Goal: Navigation & Orientation: Understand site structure

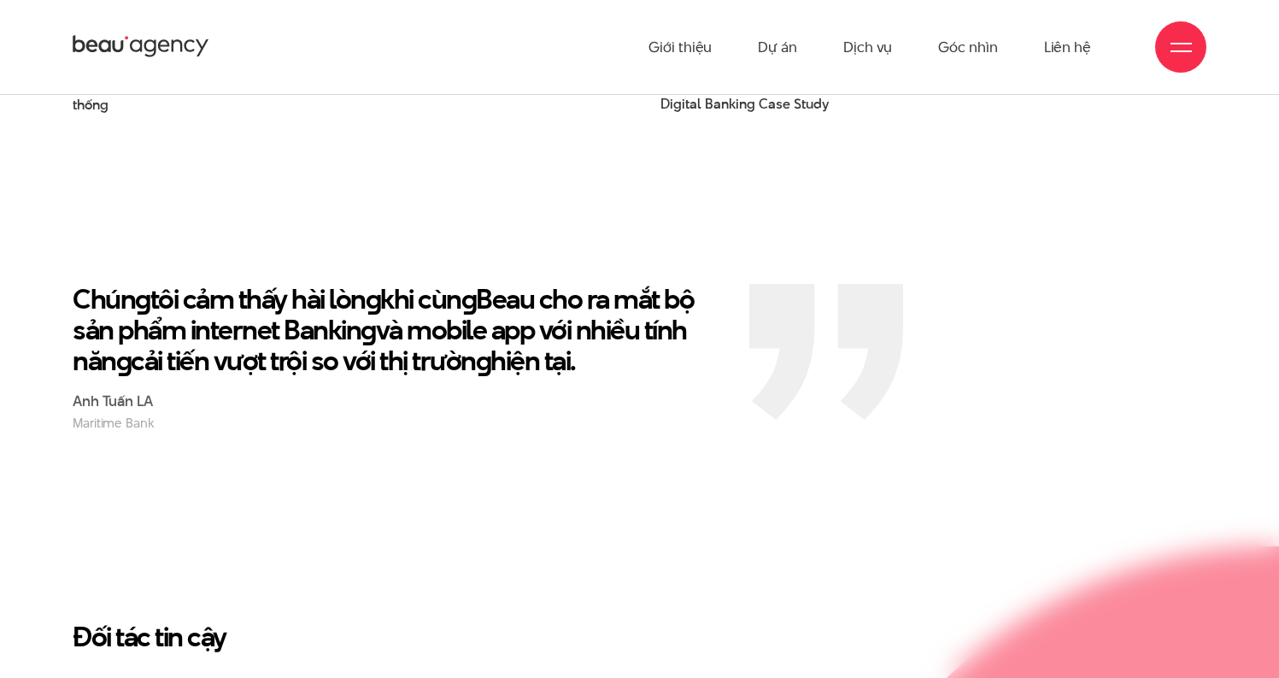
scroll to position [2801, 0]
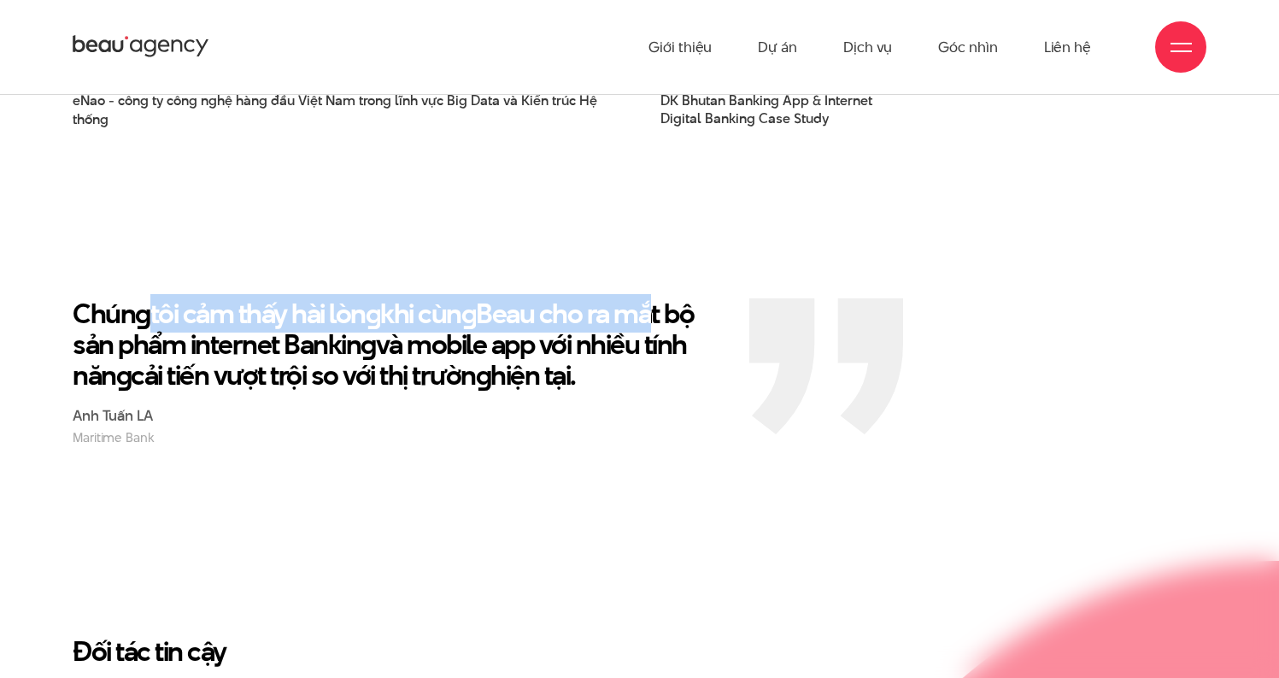
drag, startPoint x: 241, startPoint y: 279, endPoint x: 689, endPoint y: 269, distance: 447.9
click at [658, 298] on p "Chún g tôi cảm thấy hài lòn g khi cùn g Beau cho ra mắt bộ sản phẩm internet Ba…" at bounding box center [398, 344] width 651 height 92
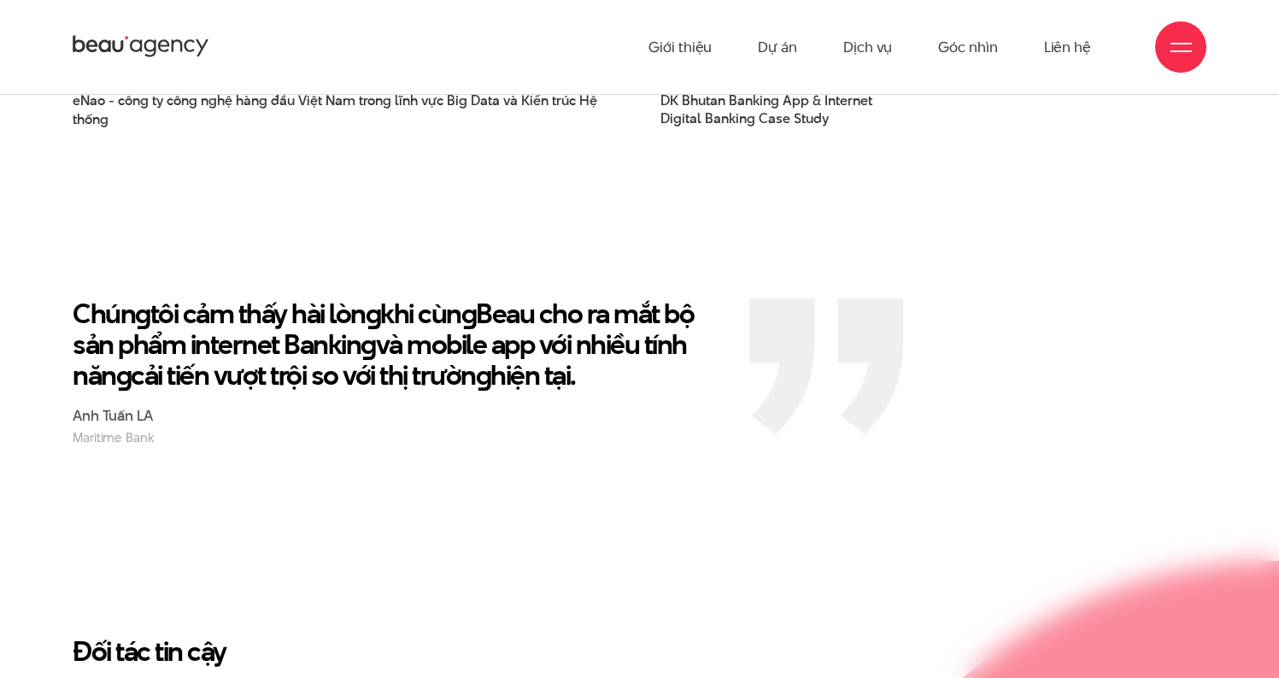
click at [693, 298] on p "Chún g tôi cảm thấy hài lòn g khi cùn g Beau cho ra mắt bộ sản phẩm internet Ba…" at bounding box center [398, 344] width 651 height 92
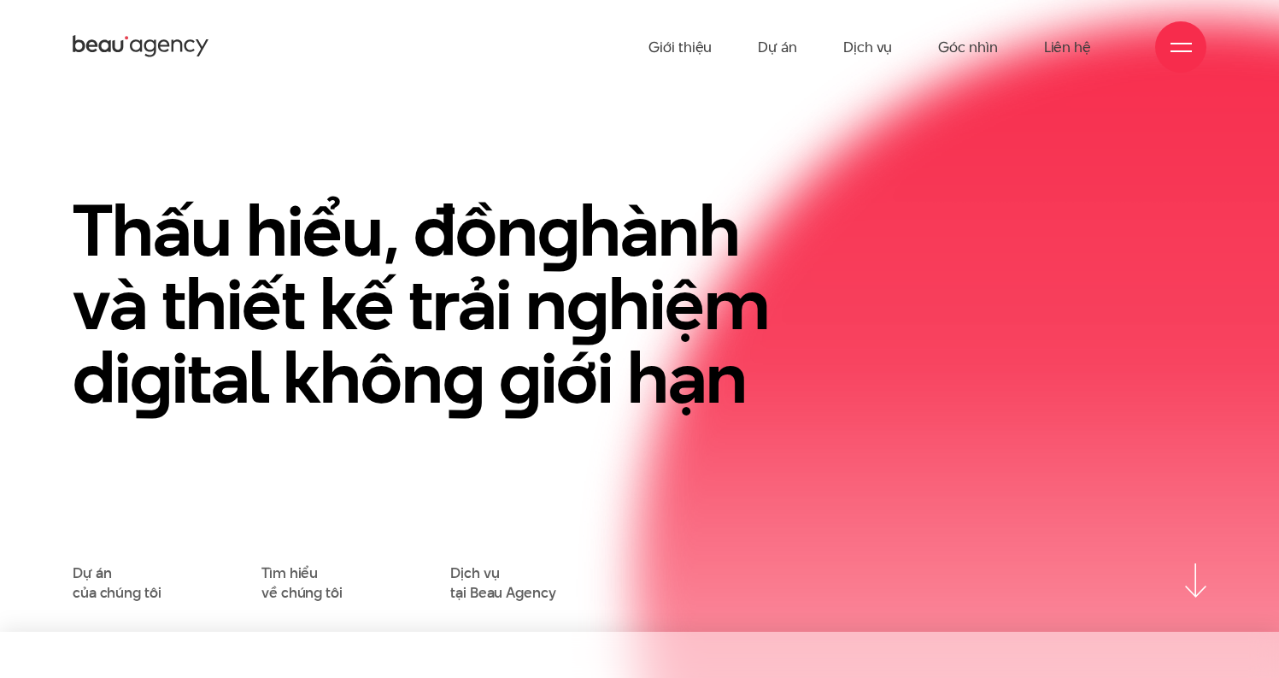
scroll to position [0, 0]
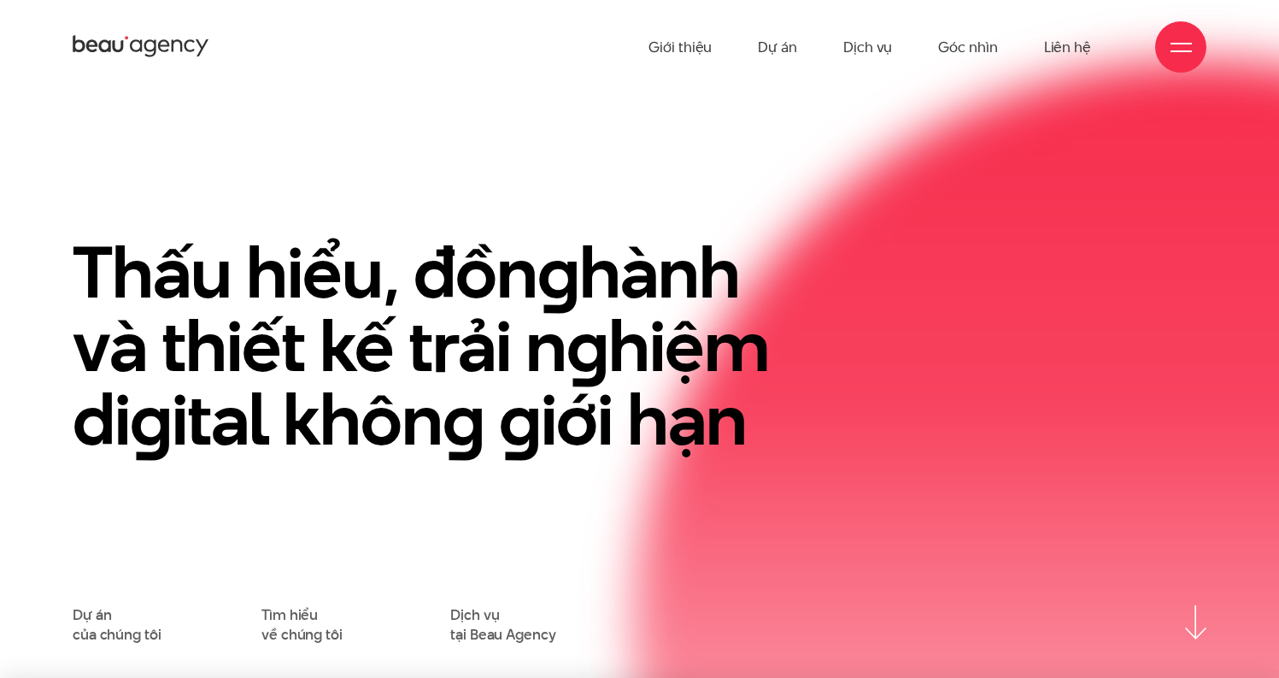
click at [1204, 625] on img at bounding box center [1195, 625] width 21 height 34
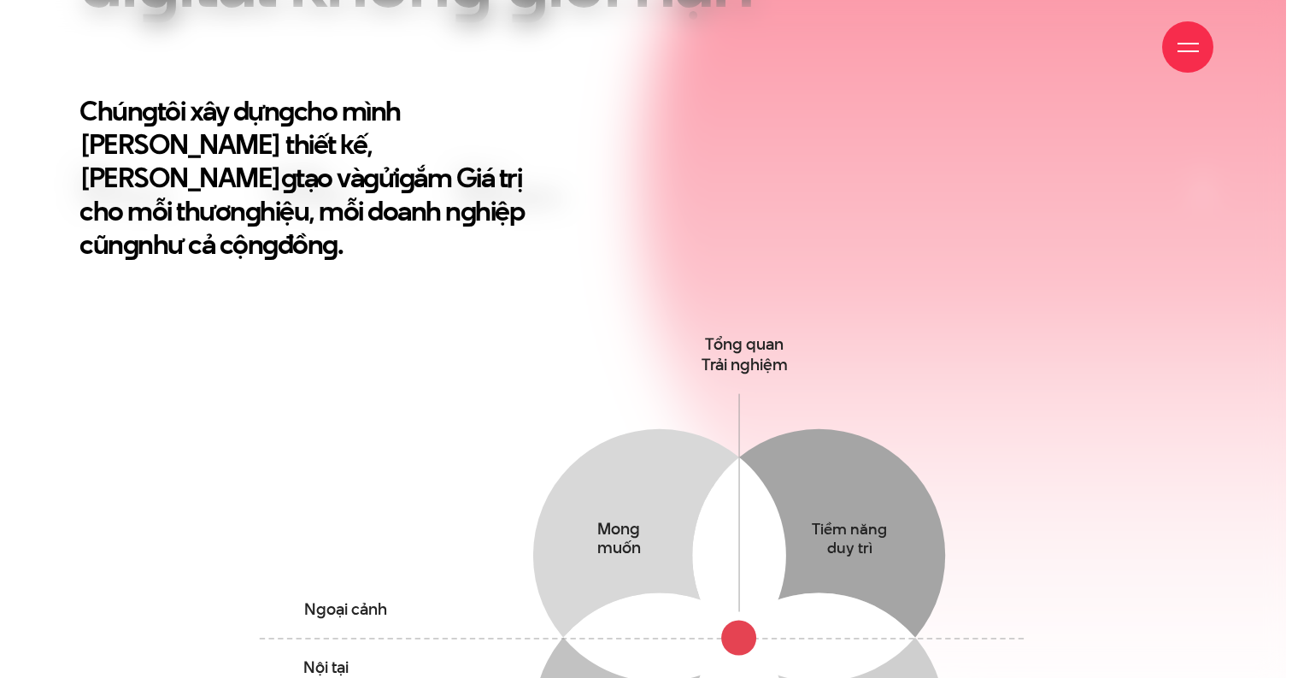
scroll to position [953, 0]
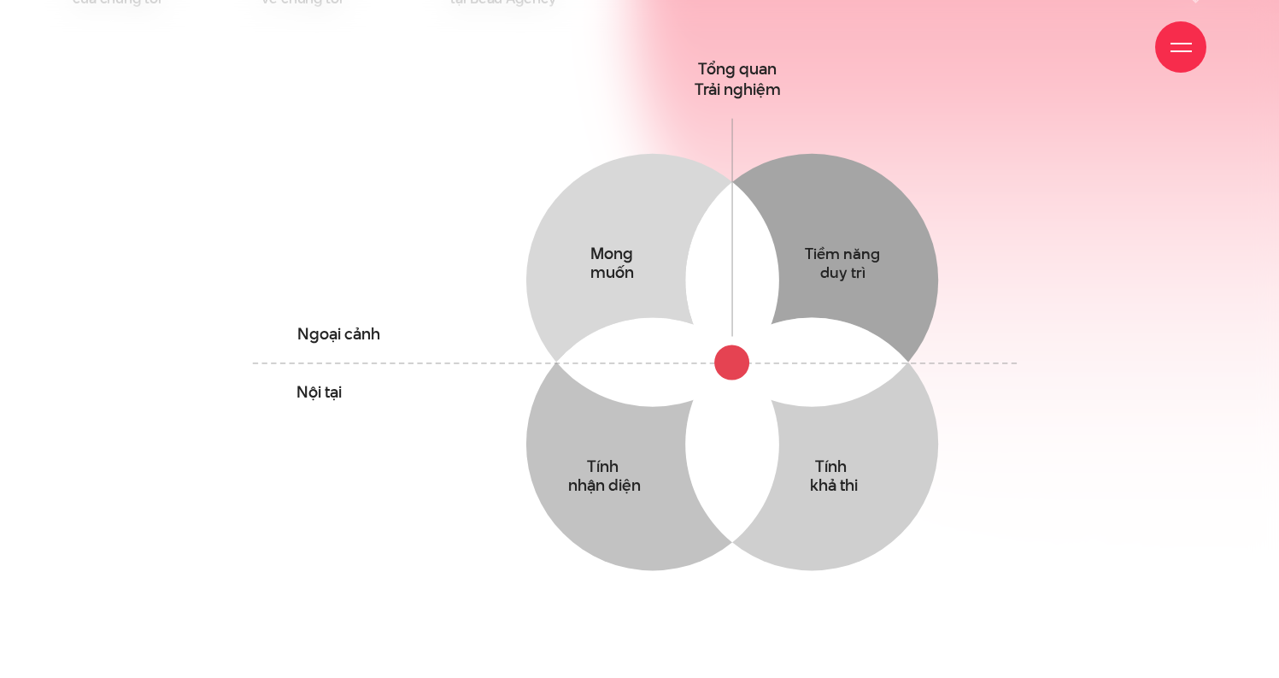
click at [1192, 53] on div at bounding box center [1180, 46] width 51 height 51
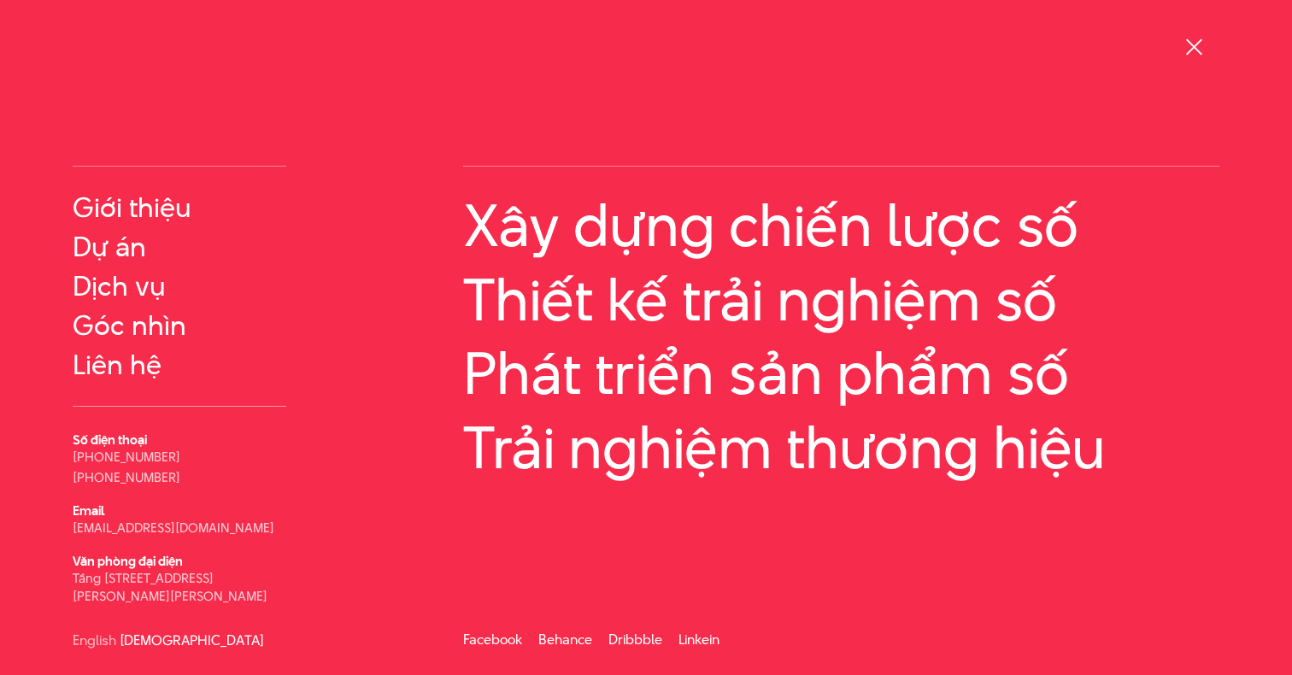
scroll to position [16, 0]
click at [135, 291] on link "Dịch vụ" at bounding box center [180, 285] width 214 height 31
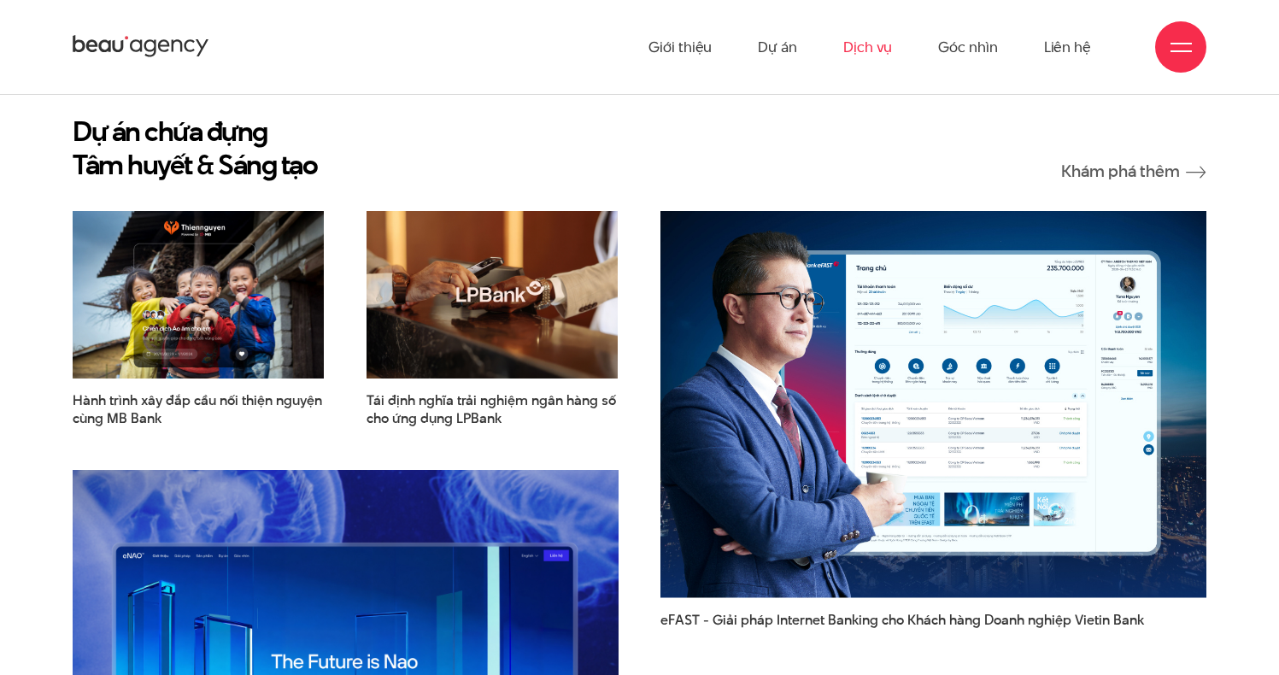
scroll to position [3006, 0]
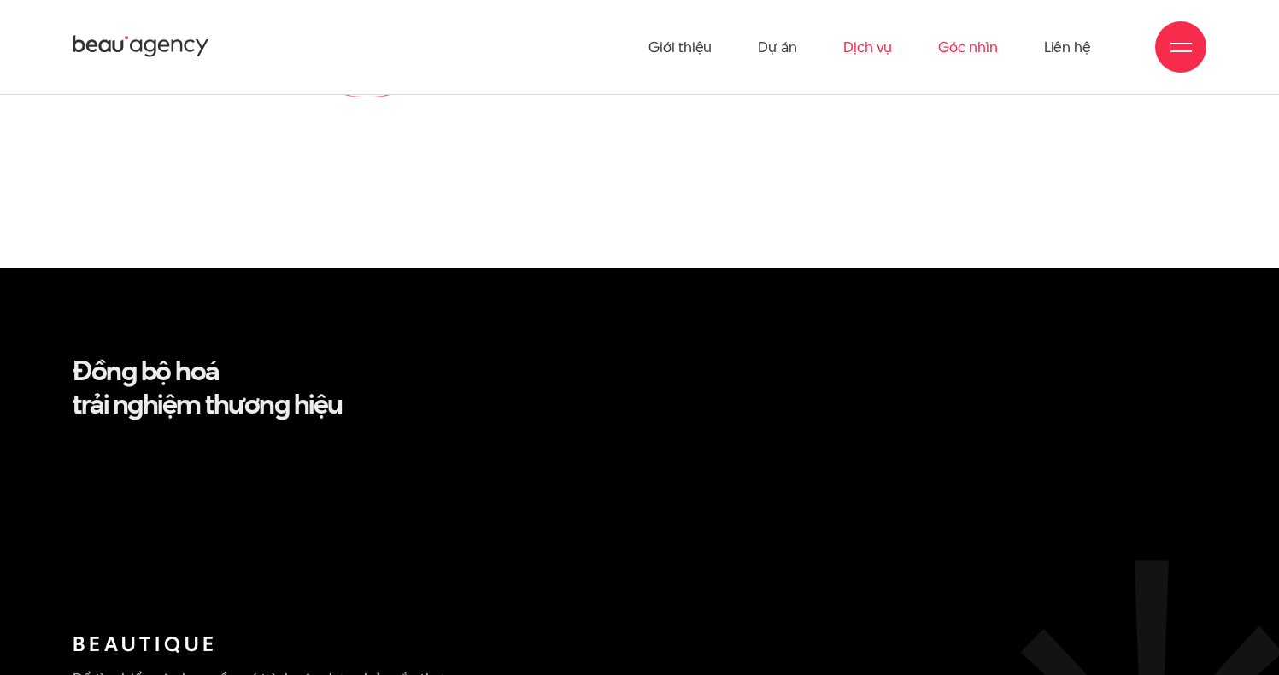
click at [993, 49] on link "Góc nhìn" at bounding box center [967, 47] width 59 height 94
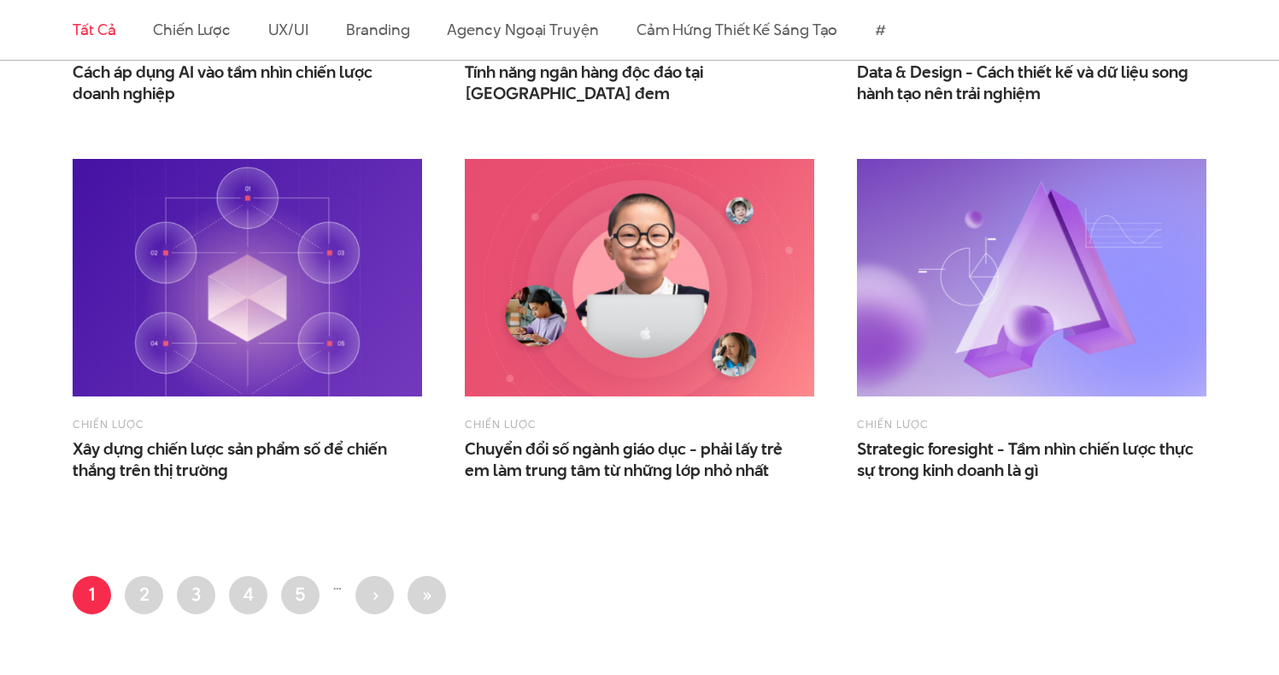
scroll to position [2445, 0]
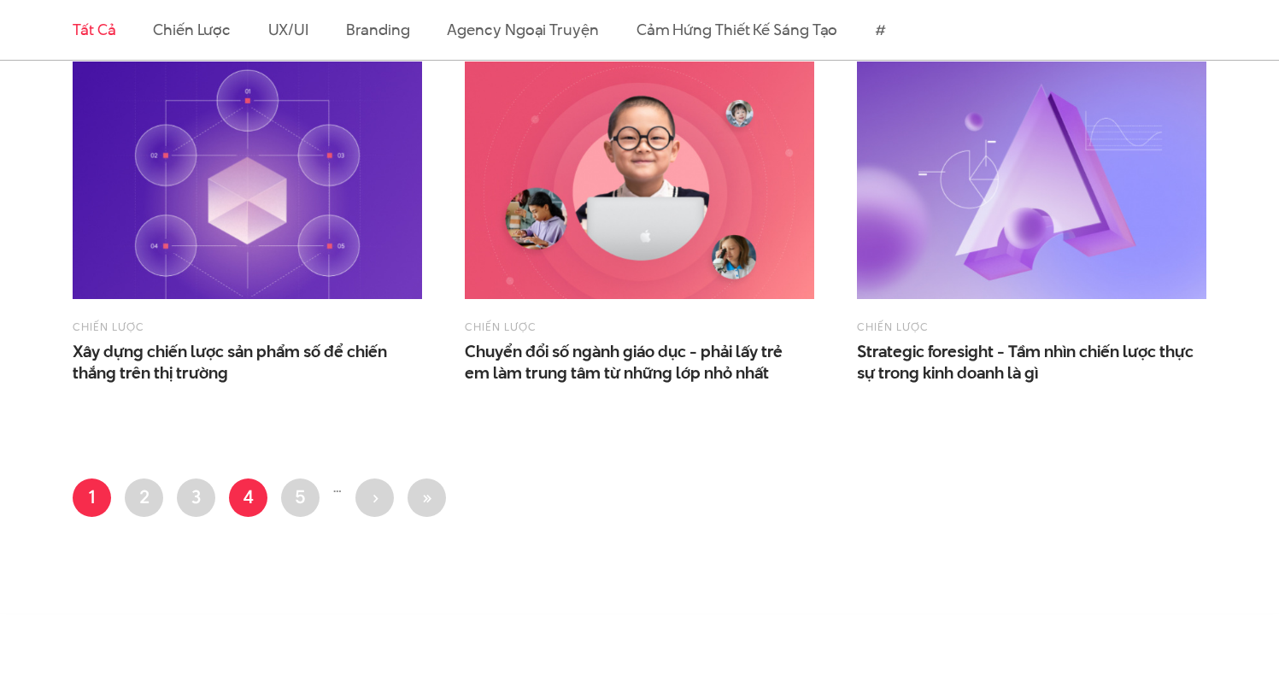
click at [262, 508] on link "Trang 4" at bounding box center [248, 498] width 38 height 38
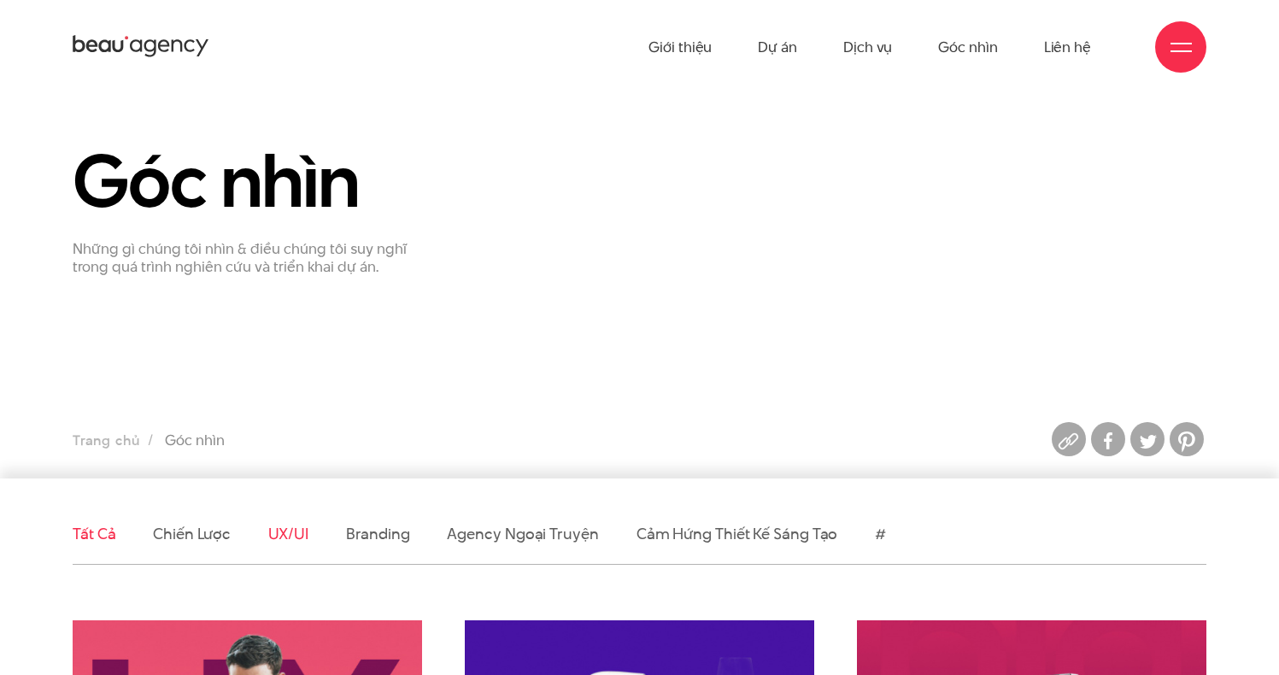
click at [297, 540] on link "UX/UI" at bounding box center [288, 533] width 41 height 21
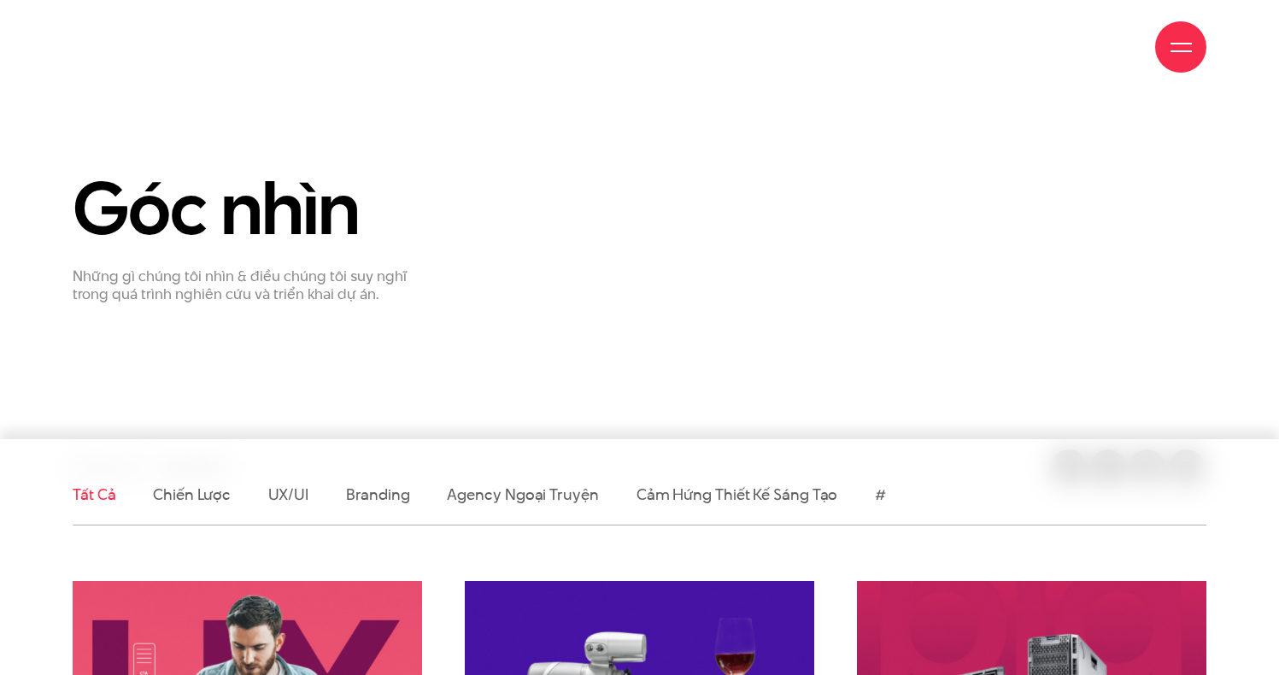
scroll to position [279, 0]
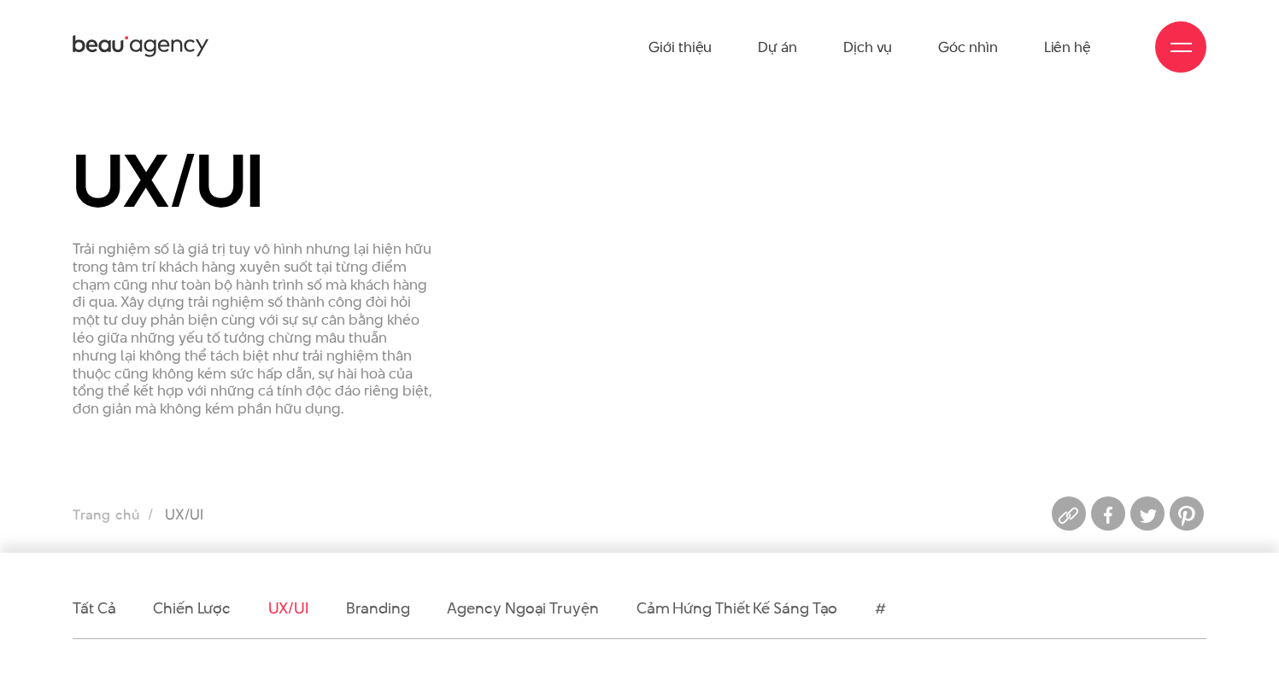
click at [147, 43] on icon at bounding box center [141, 46] width 137 height 26
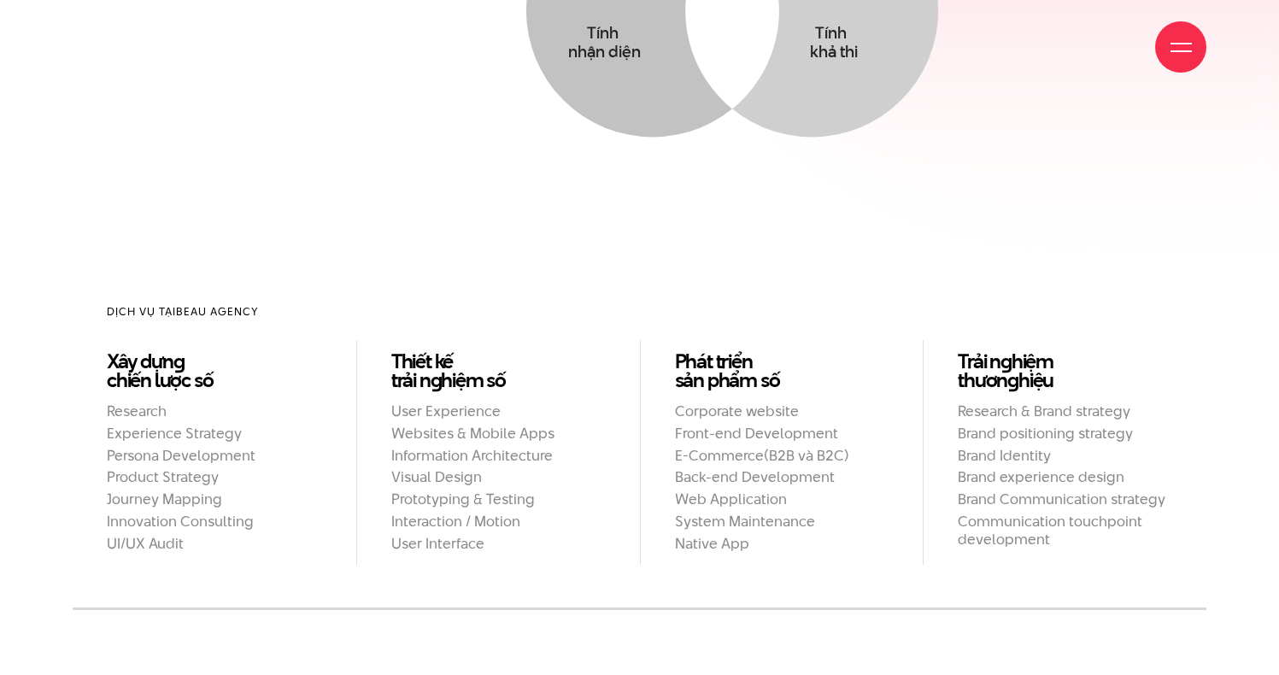
scroll to position [1384, 0]
drag, startPoint x: 212, startPoint y: 278, endPoint x: 416, endPoint y: 272, distance: 204.3
click at [338, 302] on h2 "Dịch vụ tại Beau Agency" at bounding box center [640, 310] width 1066 height 16
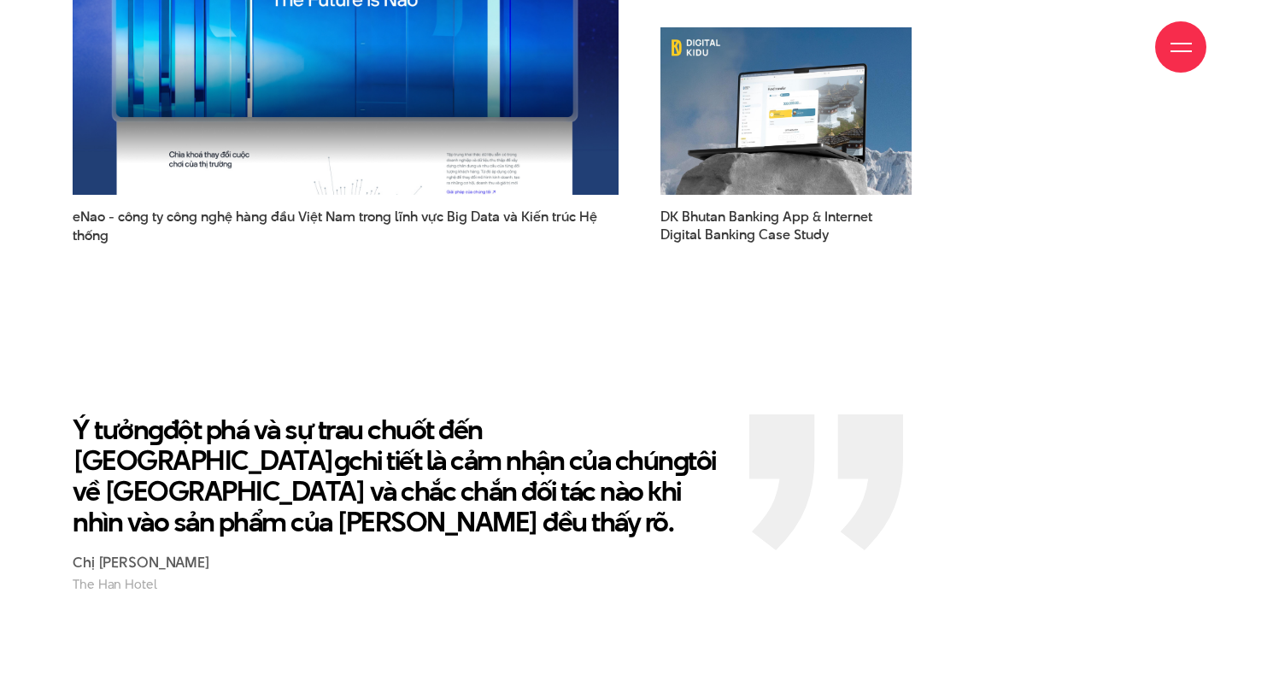
scroll to position [2686, 0]
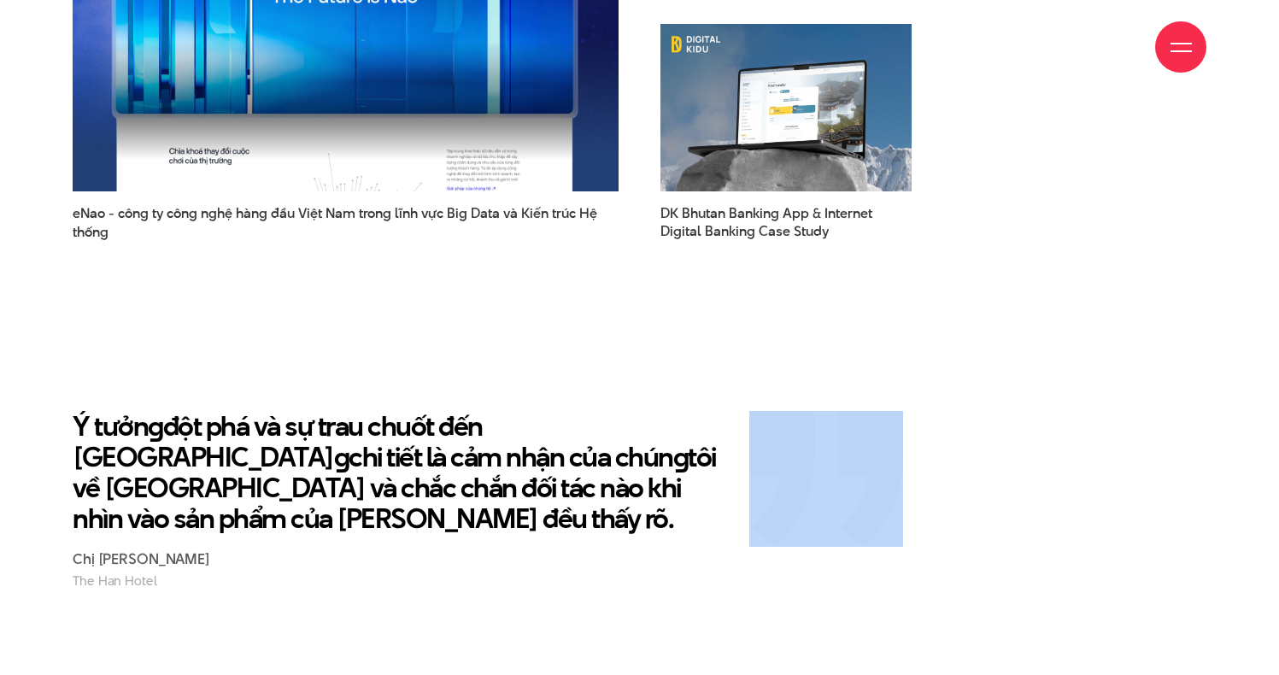
drag, startPoint x: 197, startPoint y: 411, endPoint x: 833, endPoint y: 459, distance: 637.5
click at [834, 460] on div "Ý tưởn g đột phá và sự trau chuốt đến từn g chi tiết là cảm nhận của chún g tôi…" at bounding box center [639, 500] width 1279 height 179
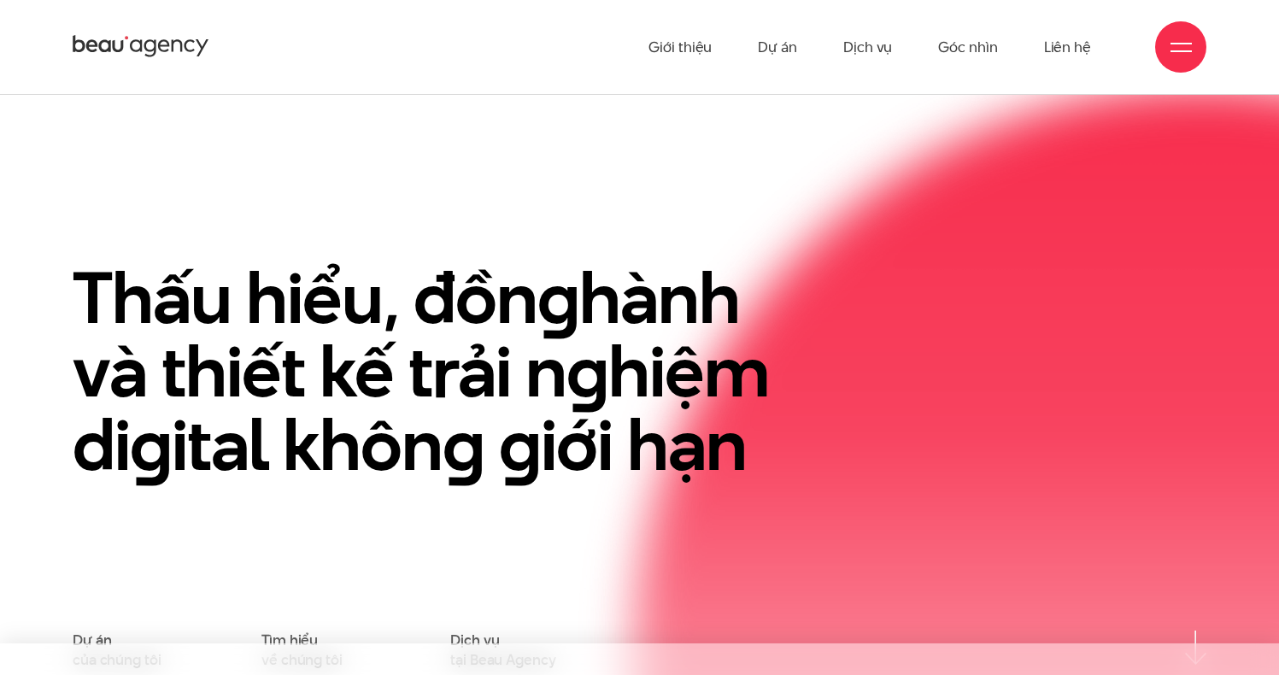
scroll to position [0, 0]
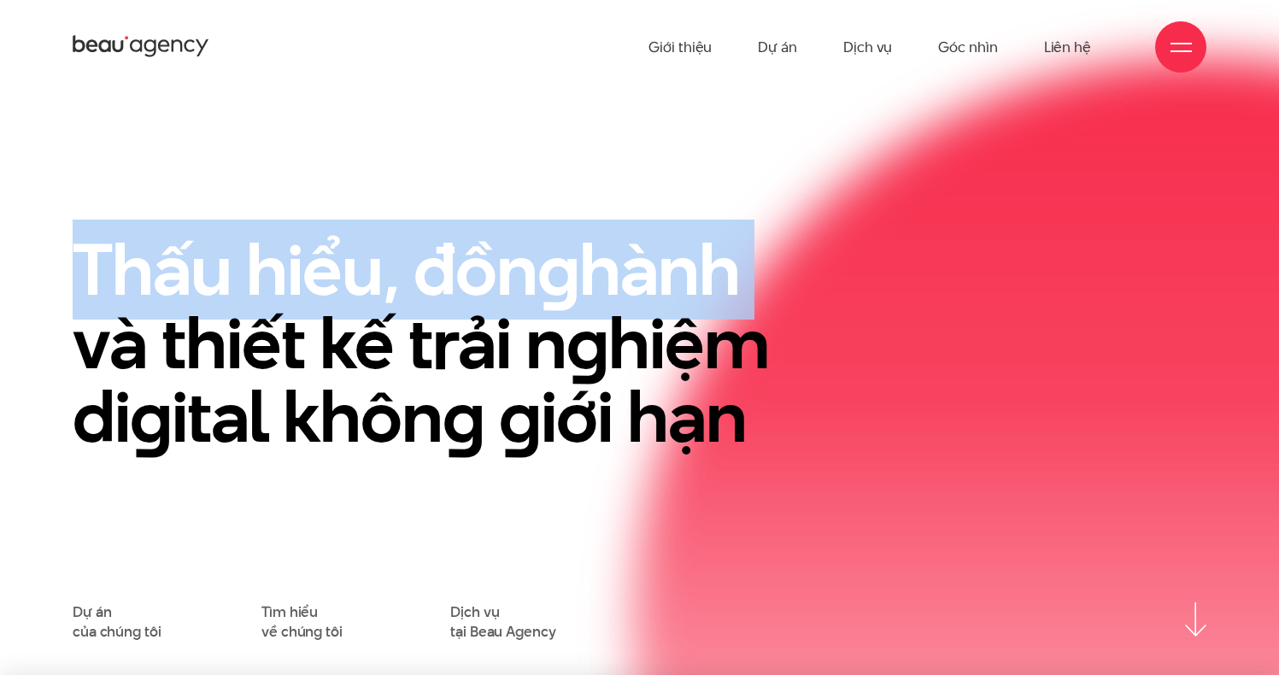
drag, startPoint x: 195, startPoint y: 273, endPoint x: 856, endPoint y: 289, distance: 661.6
click at [856, 289] on div "Thấu hiểu, đồn g hành và thiết kế trải n g hiệm di g ital khôn g g iới hạn" at bounding box center [640, 417] width 1160 height 369
drag, startPoint x: 831, startPoint y: 297, endPoint x: 735, endPoint y: 307, distance: 96.3
click at [829, 297] on div "Thấu hiểu, đồn g hành và thiết kế trải n g hiệm di g ital khôn g g iới hạn" at bounding box center [446, 417] width 773 height 369
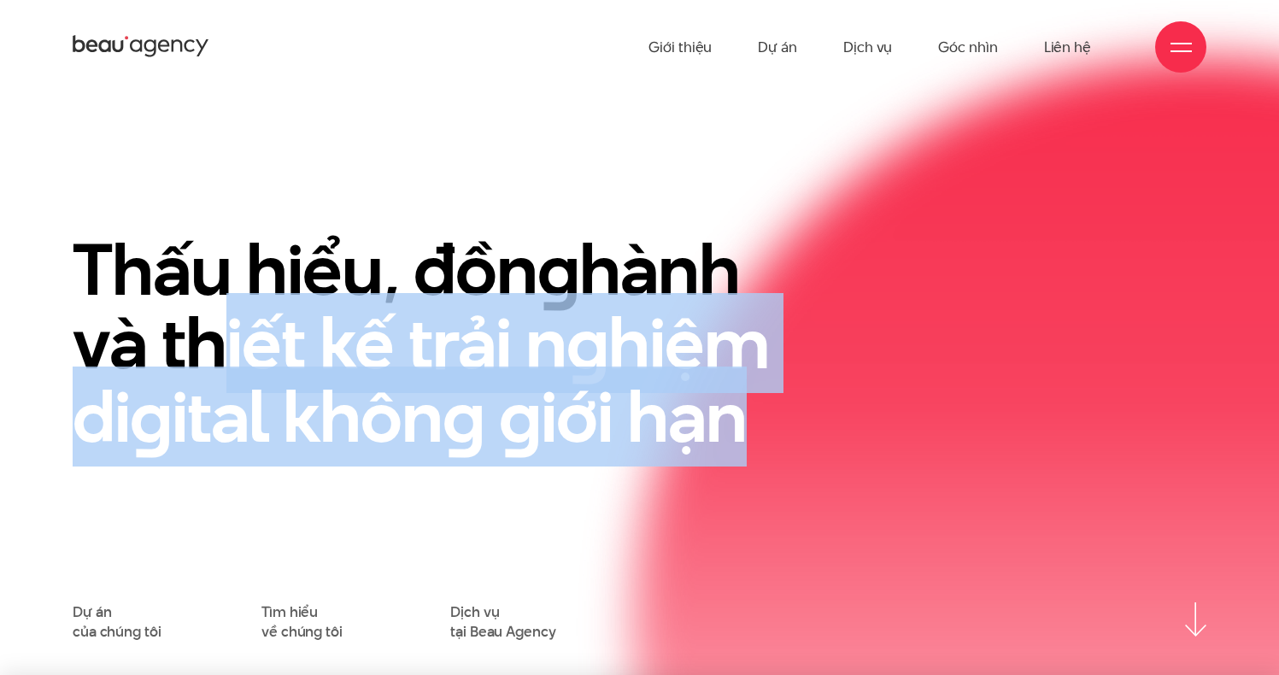
drag, startPoint x: 372, startPoint y: 355, endPoint x: 931, endPoint y: 384, distance: 560.4
click at [931, 384] on div "Thấu hiểu, đồn g hành và thiết kế trải n g hiệm di g ital khôn g g iới hạn" at bounding box center [640, 417] width 1160 height 369
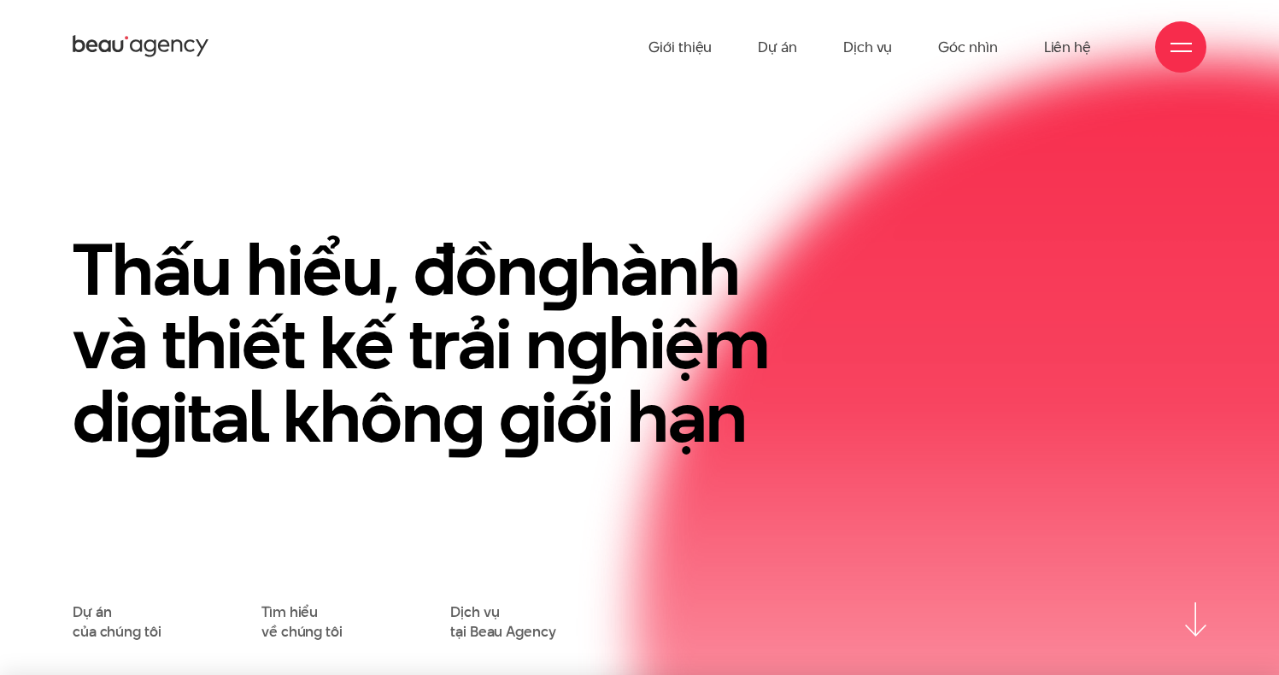
click at [1176, 64] on div at bounding box center [1180, 46] width 51 height 51
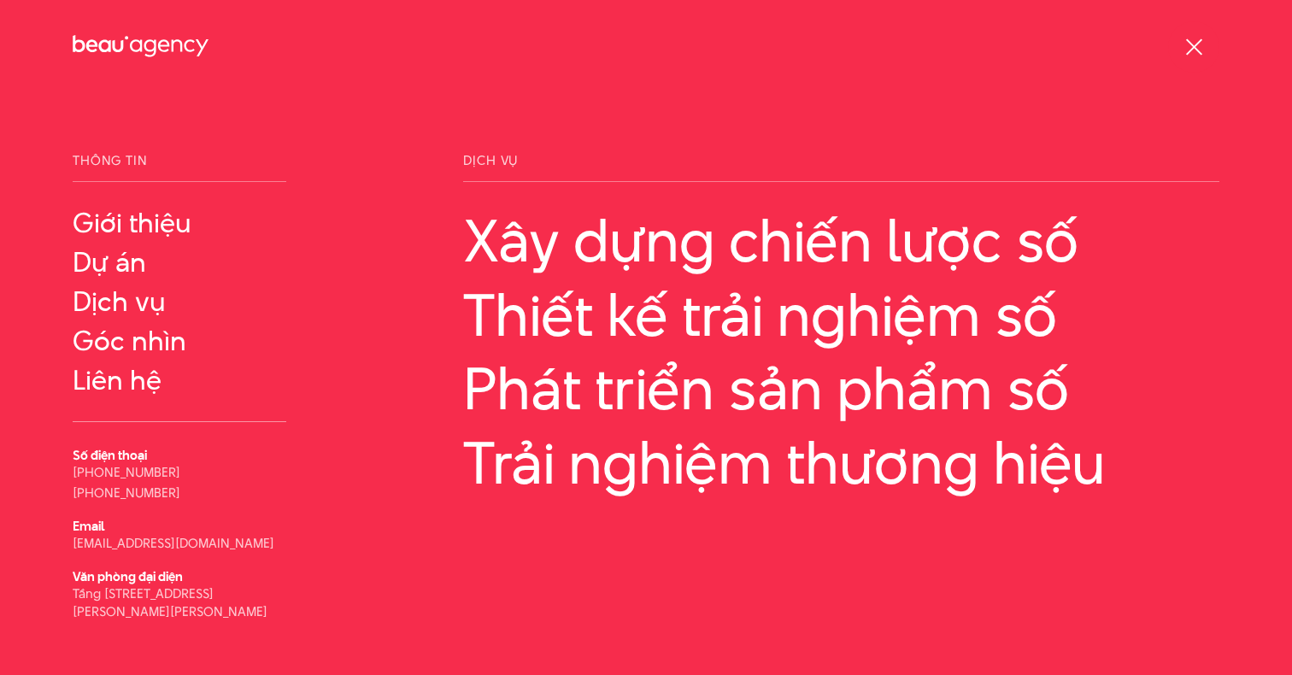
click at [1196, 52] on div at bounding box center [1193, 47] width 21 height 21
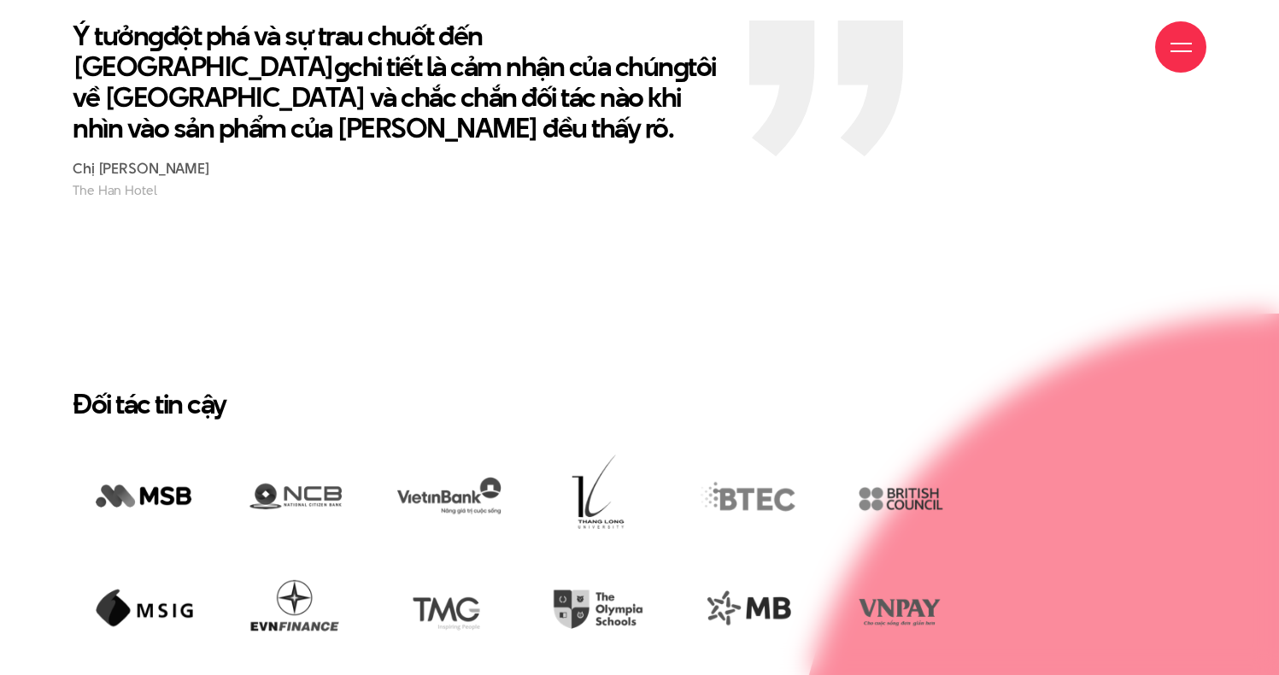
scroll to position [3077, 0]
